Goal: Transaction & Acquisition: Subscribe to service/newsletter

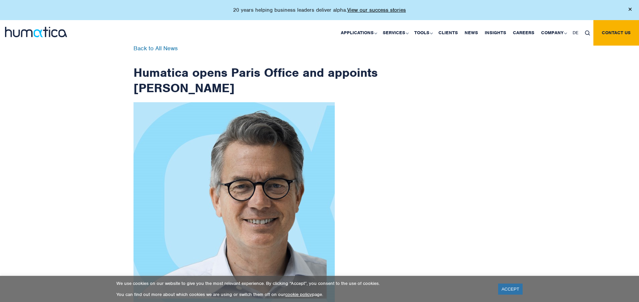
scroll to position [1070, 0]
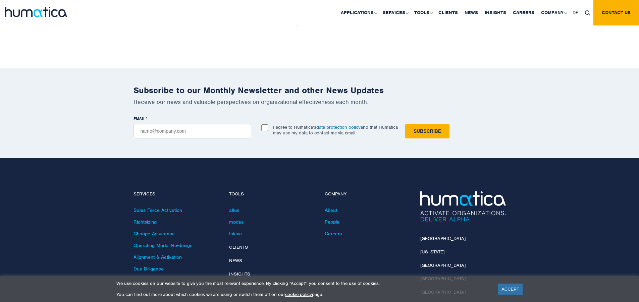
checkbox input "true"
type input "[EMAIL_ADDRESS][DOMAIN_NAME]"
click at [405, 124] on input "Subscribe" at bounding box center [427, 131] width 44 height 14
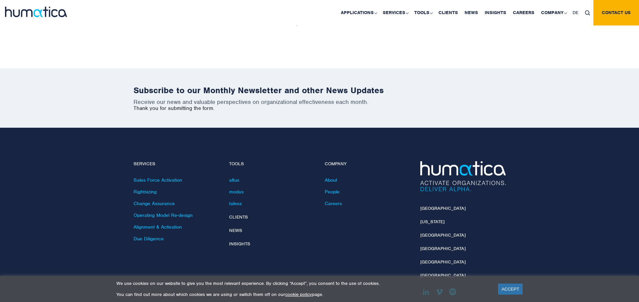
scroll to position [1039, 0]
